Goal: Information Seeking & Learning: Learn about a topic

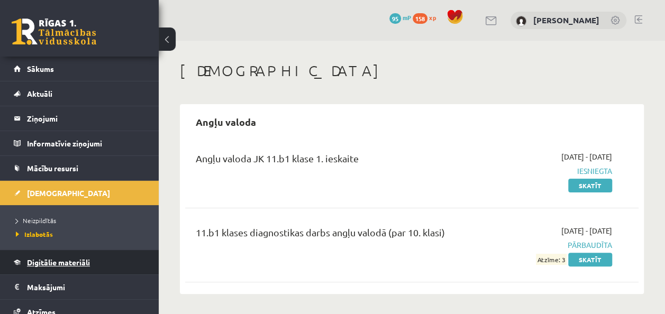
click at [47, 259] on span "Digitālie materiāli" at bounding box center [58, 263] width 63 height 10
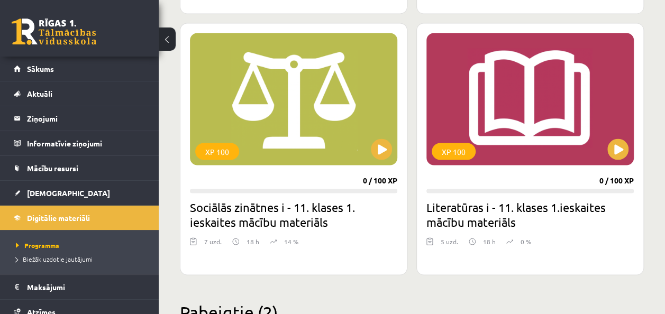
scroll to position [2892, 0]
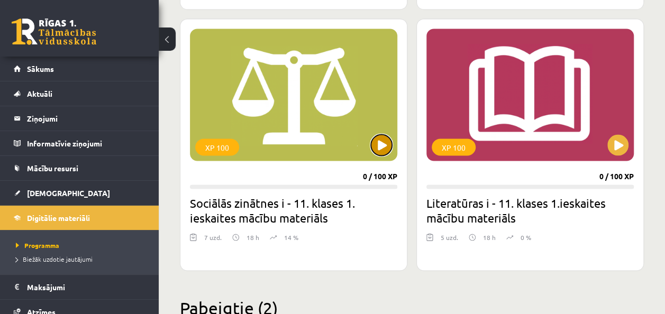
click at [379, 138] on button at bounding box center [381, 144] width 21 height 21
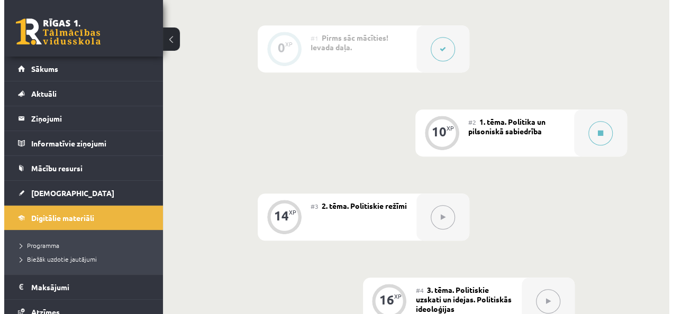
scroll to position [259, 0]
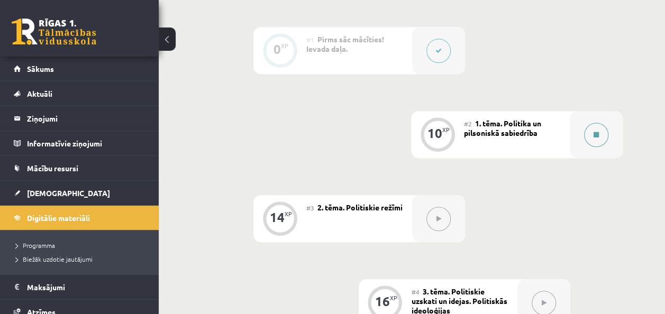
click at [592, 125] on button at bounding box center [596, 135] width 24 height 24
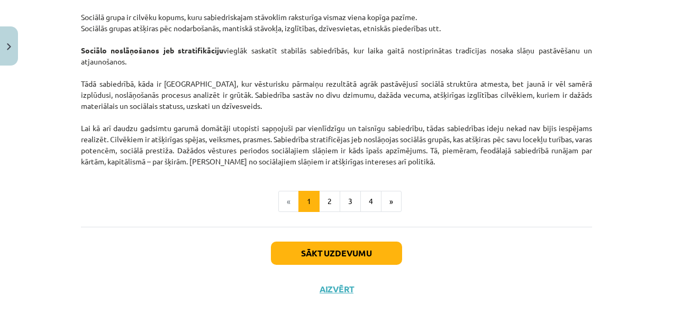
scroll to position [1727, 0]
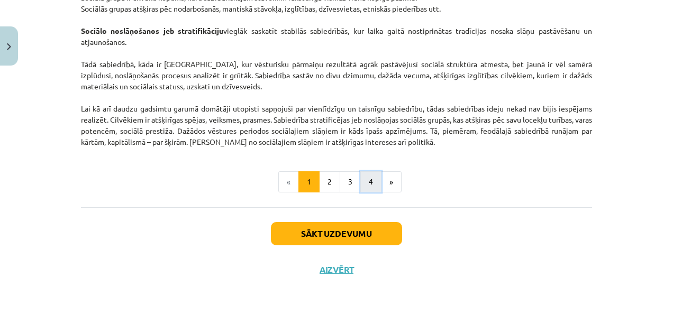
click at [365, 181] on button "4" at bounding box center [370, 181] width 21 height 21
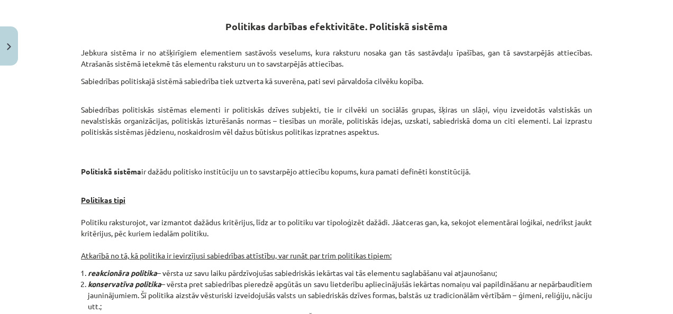
scroll to position [189, 0]
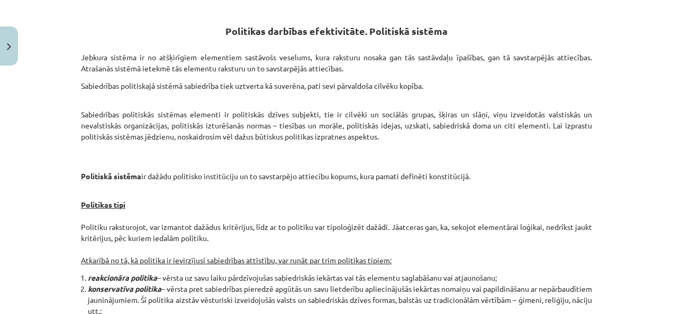
click at [390, 129] on p "Sabiedrības politiskās sistēmas elementi ir politiskās dzīves subjekti, tie ir …" at bounding box center [336, 120] width 511 height 44
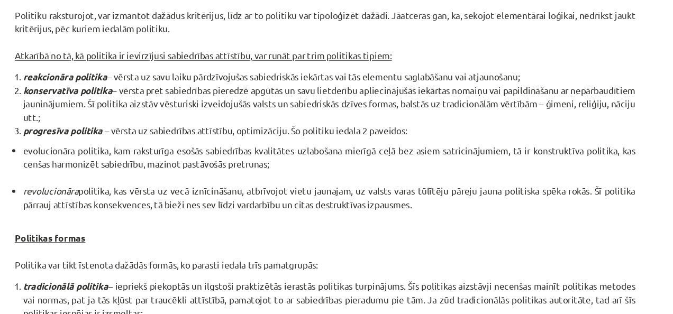
scroll to position [381, 0]
click at [425, 141] on li "evolucionāra politika, kam raksturīga esošās sabiedrības kvalitātes uzlabošana …" at bounding box center [340, 157] width 504 height 33
drag, startPoint x: 425, startPoint y: 141, endPoint x: 388, endPoint y: 137, distance: 36.7
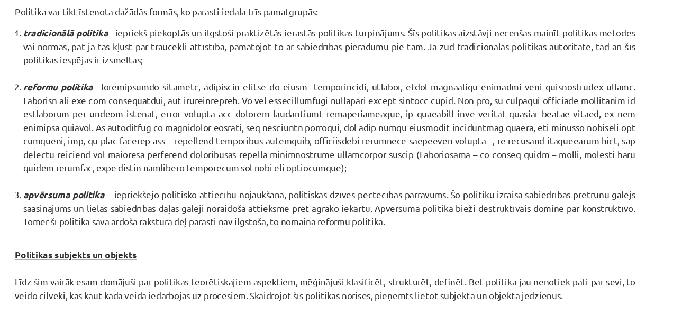
scroll to position [590, 0]
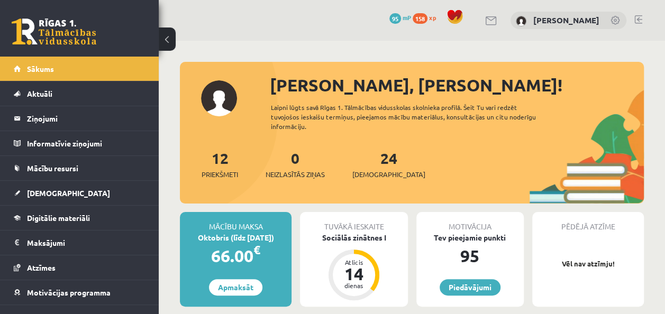
scroll to position [95, 0]
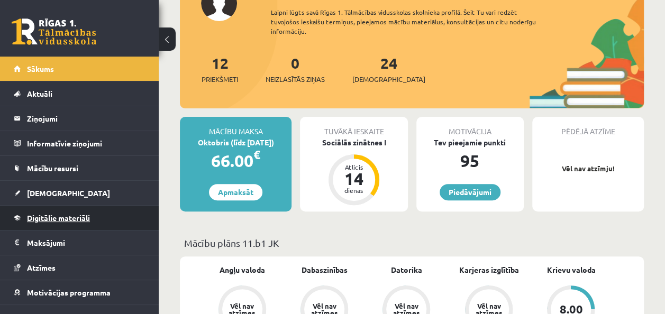
click at [80, 213] on span "Digitālie materiāli" at bounding box center [58, 218] width 63 height 10
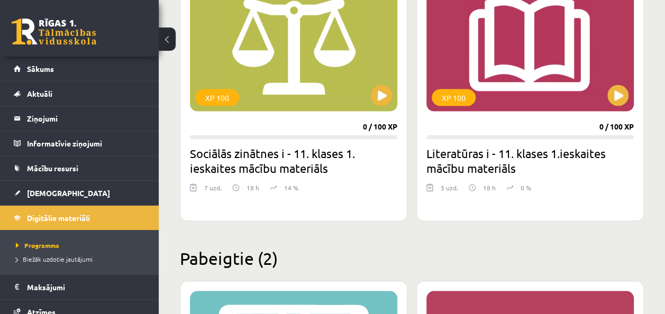
scroll to position [2931, 0]
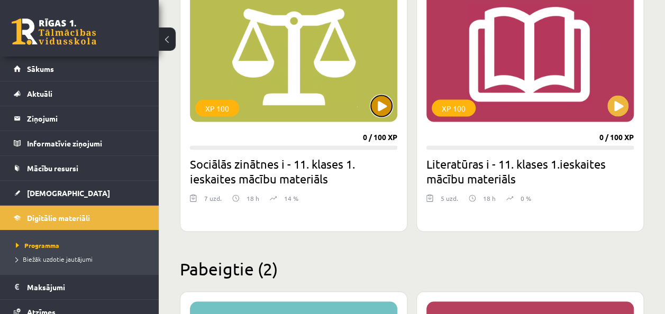
click at [380, 103] on button at bounding box center [381, 105] width 21 height 21
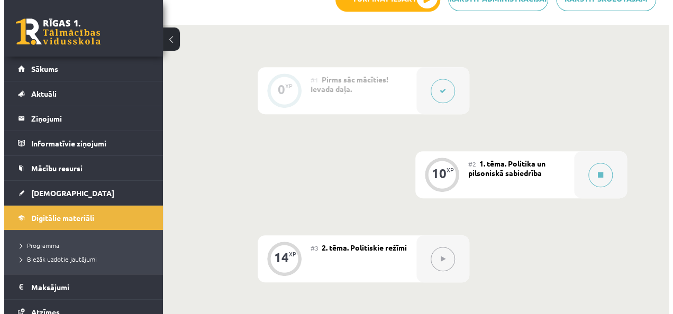
scroll to position [224, 0]
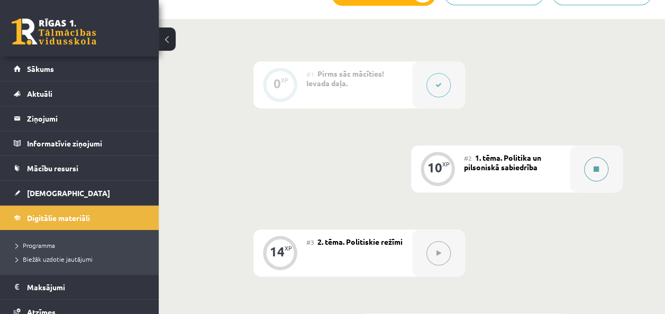
click at [600, 169] on button at bounding box center [596, 169] width 24 height 24
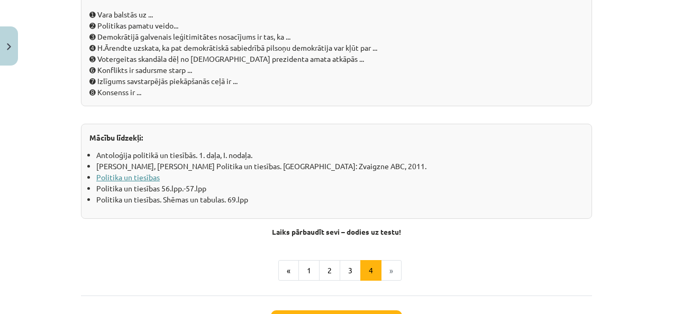
scroll to position [1260, 0]
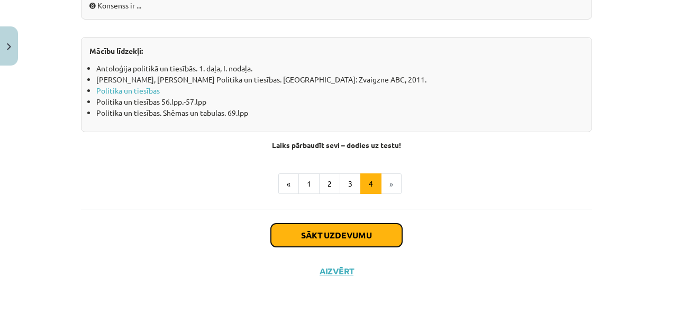
click at [349, 236] on button "Sākt uzdevumu" at bounding box center [336, 235] width 131 height 23
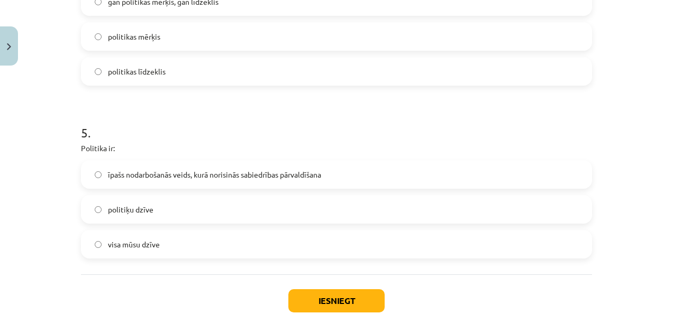
scroll to position [797, 0]
click at [94, 169] on label "īpašs nodarbošanās veids, kurā norisinās sabiedrības pārvaldīšana" at bounding box center [336, 173] width 509 height 26
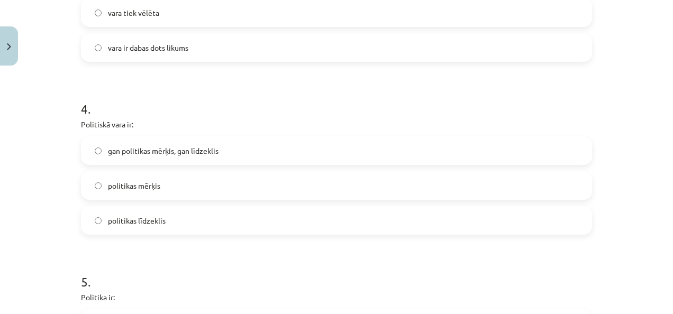
scroll to position [862, 0]
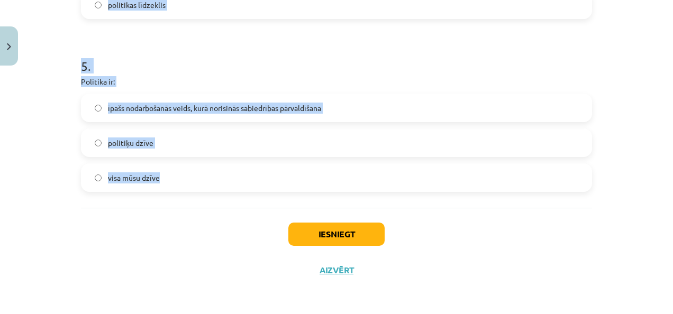
drag, startPoint x: 75, startPoint y: 147, endPoint x: 158, endPoint y: 173, distance: 87.7
copy form "Cilvēku kopumu par sabiedrību padara: valdnieka vara kopīgās vērtības un normas…"
click at [212, 63] on h1 "5 ." at bounding box center [336, 56] width 511 height 33
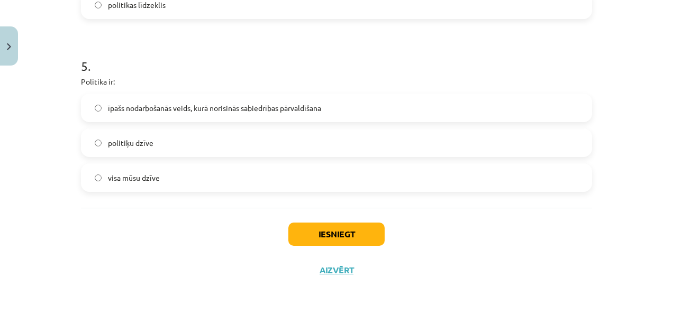
scroll to position [861, 0]
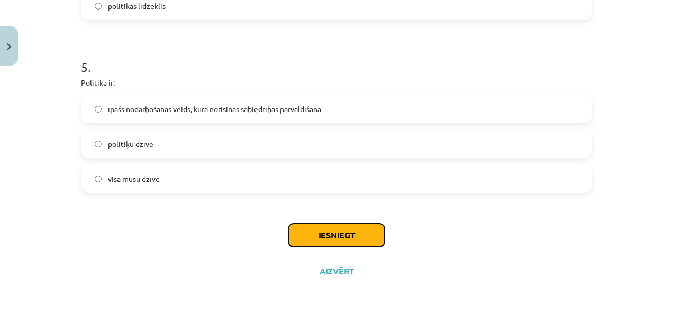
click at [333, 237] on button "Iesniegt" at bounding box center [336, 235] width 96 height 23
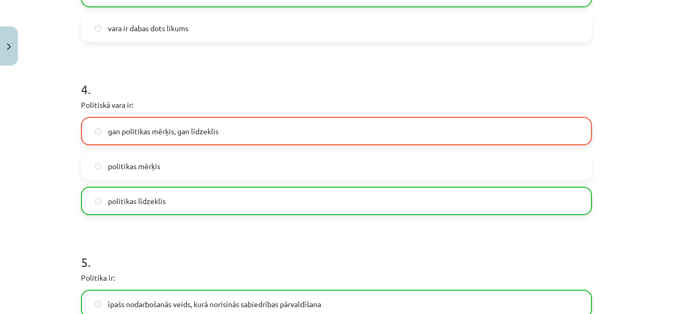
scroll to position [895, 0]
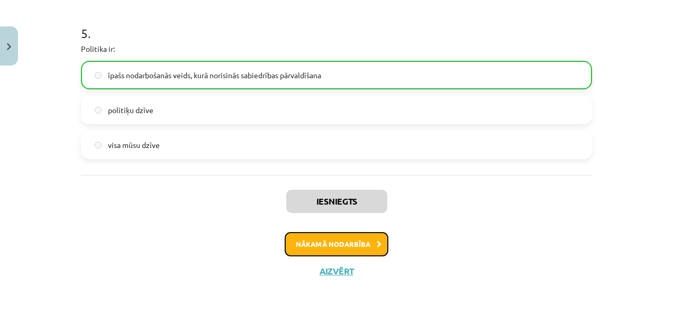
click at [343, 246] on button "Nākamā nodarbība" at bounding box center [337, 244] width 104 height 24
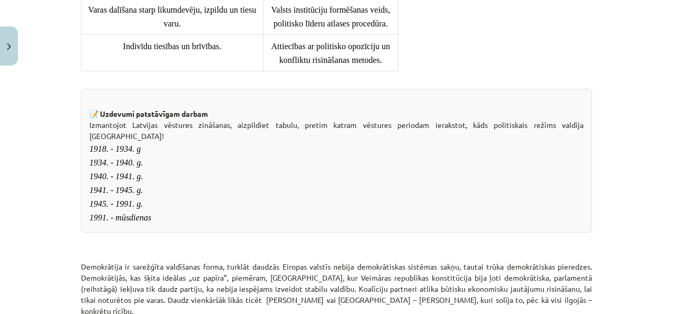
scroll to position [1131, 0]
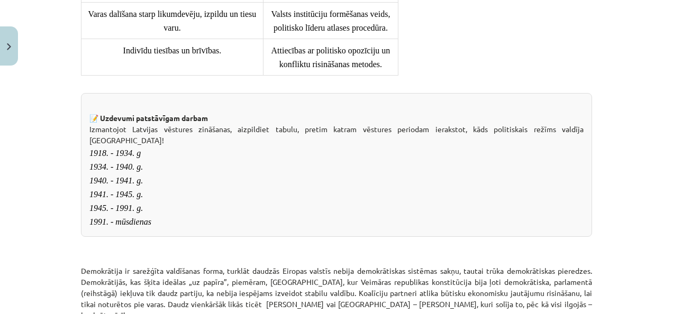
drag, startPoint x: 84, startPoint y: 113, endPoint x: 148, endPoint y: 255, distance: 155.5
click at [148, 237] on div "📝 Uzdevumi patstāvīgam darbam Izmantojot Latvijas vēstures zināšanas, aizpildie…" at bounding box center [336, 165] width 511 height 144
copy div "Izmantojot Latvijas vēstures zināšanas, aizpildiet tabulu, pretim katram vēstur…"
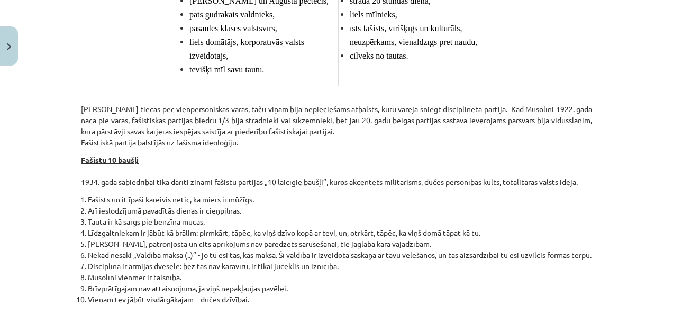
scroll to position [1861, 0]
